Goal: Information Seeking & Learning: Understand process/instructions

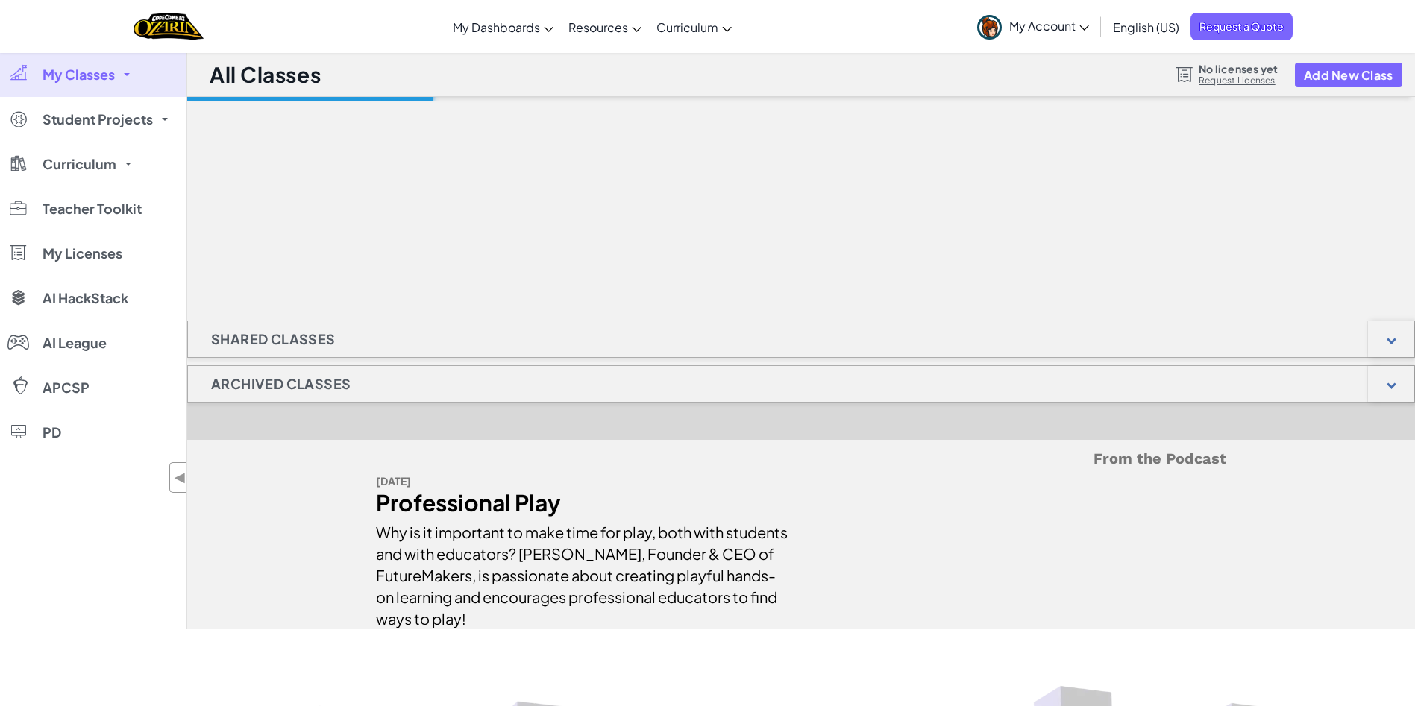
select select "[GEOGRAPHIC_DATA]"
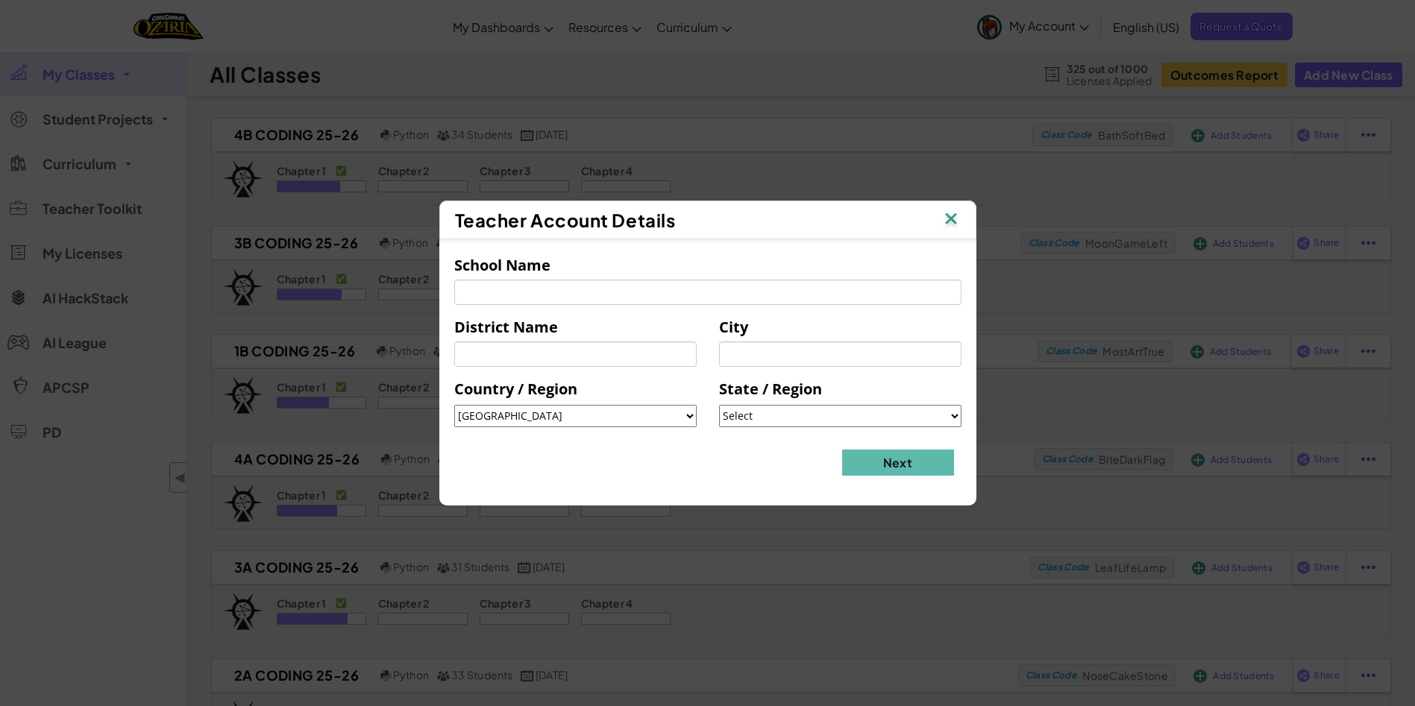
click at [957, 213] on img at bounding box center [950, 220] width 19 height 22
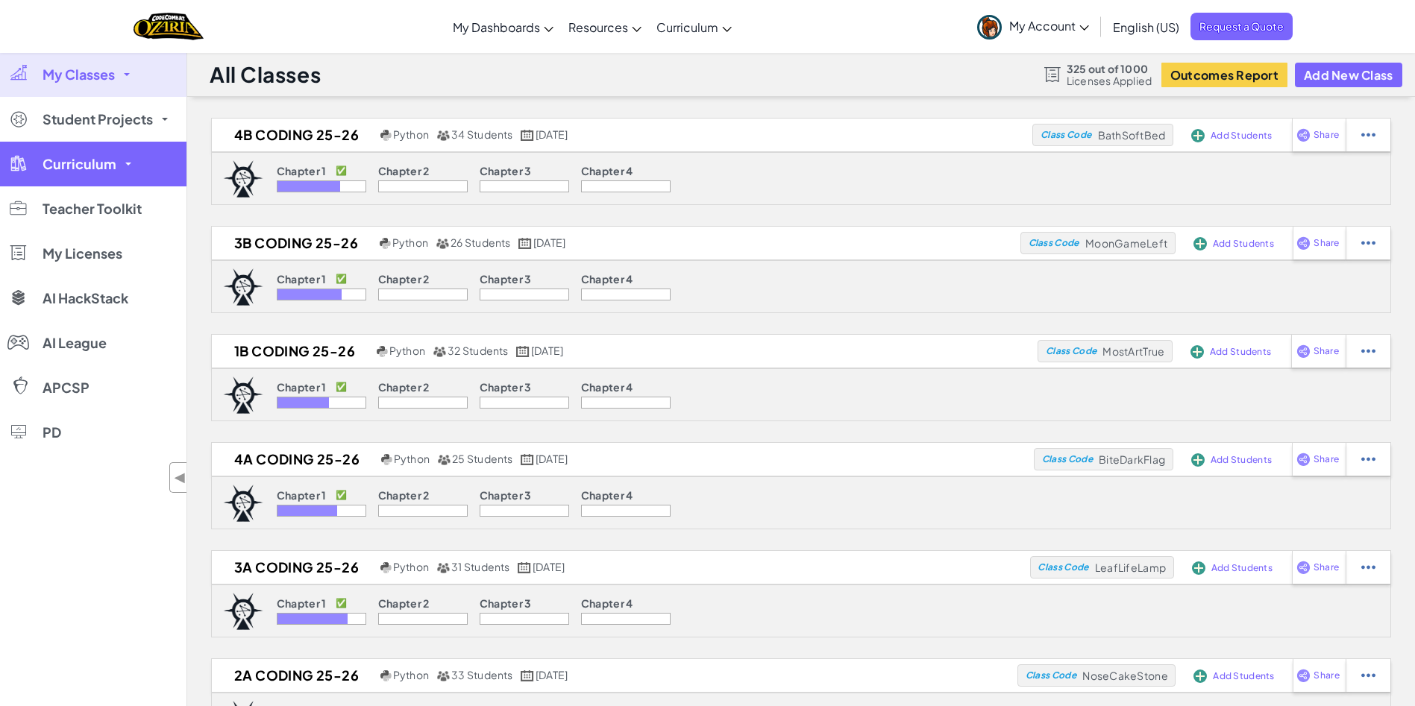
click at [94, 164] on span "Curriculum" at bounding box center [80, 163] width 74 height 13
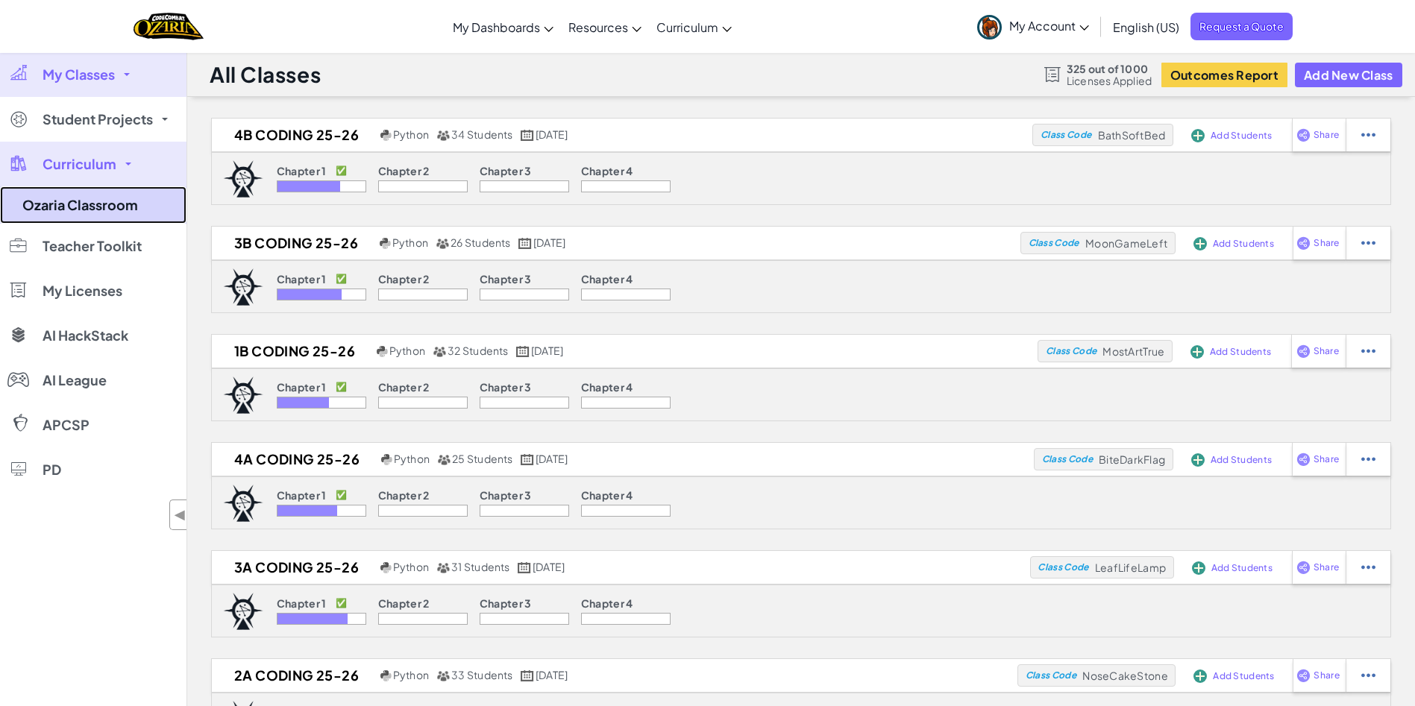
click at [95, 207] on link "Ozaria Classroom" at bounding box center [93, 204] width 186 height 37
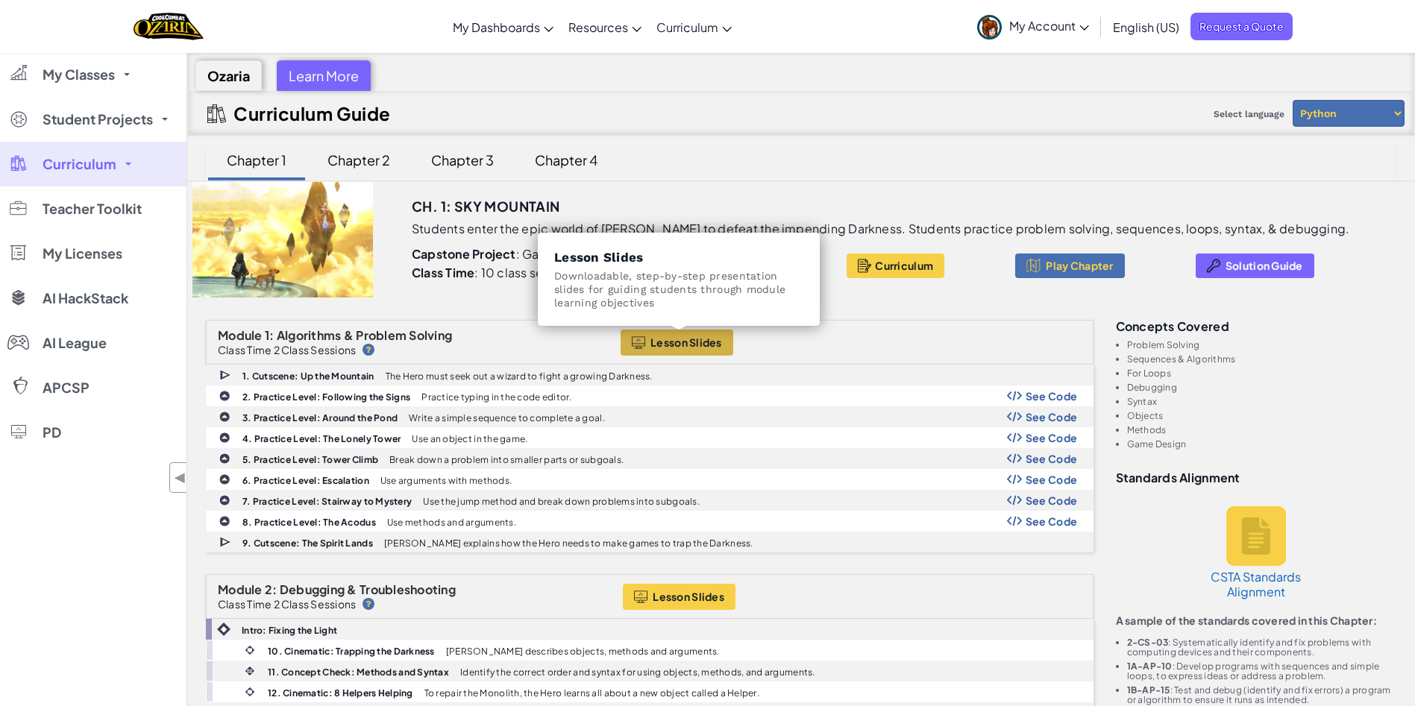
click at [700, 341] on span "Lesson Slides" at bounding box center [686, 342] width 72 height 12
